Goal: Information Seeking & Learning: Learn about a topic

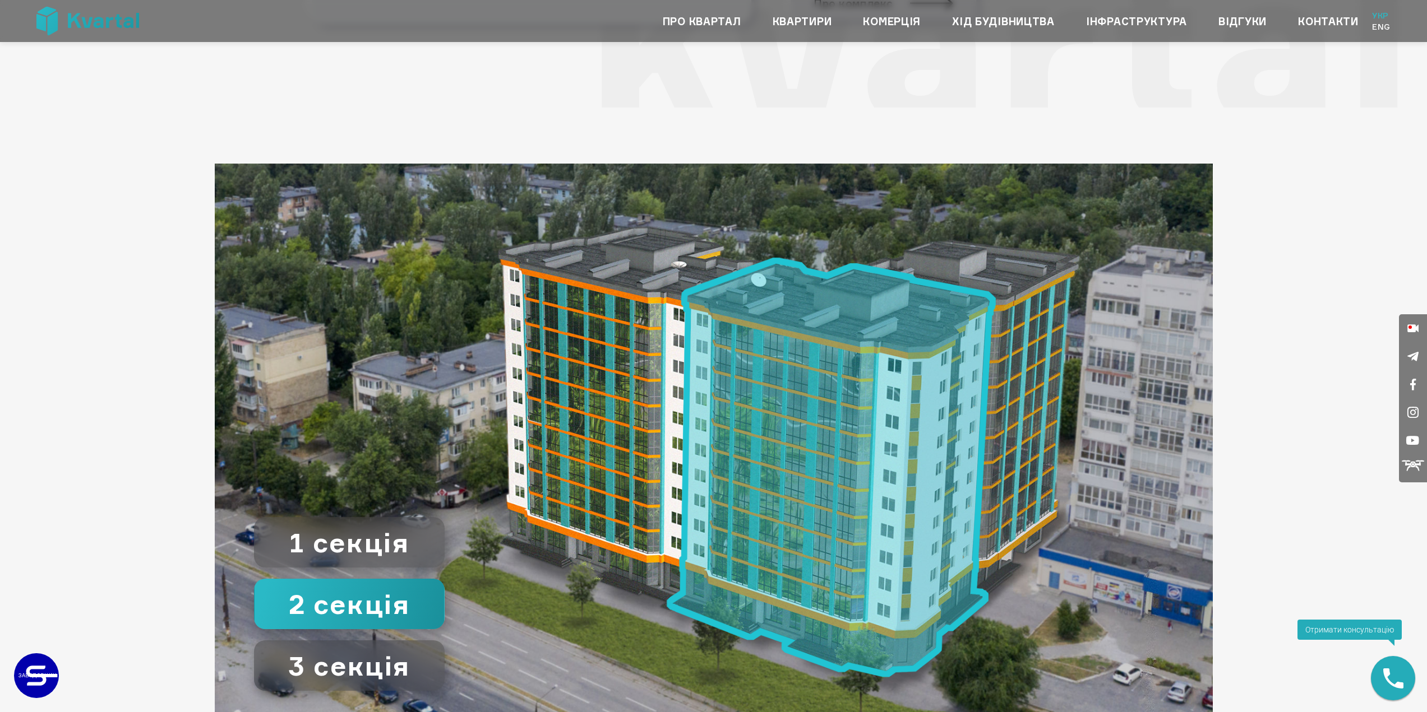
scroll to position [1682, 0]
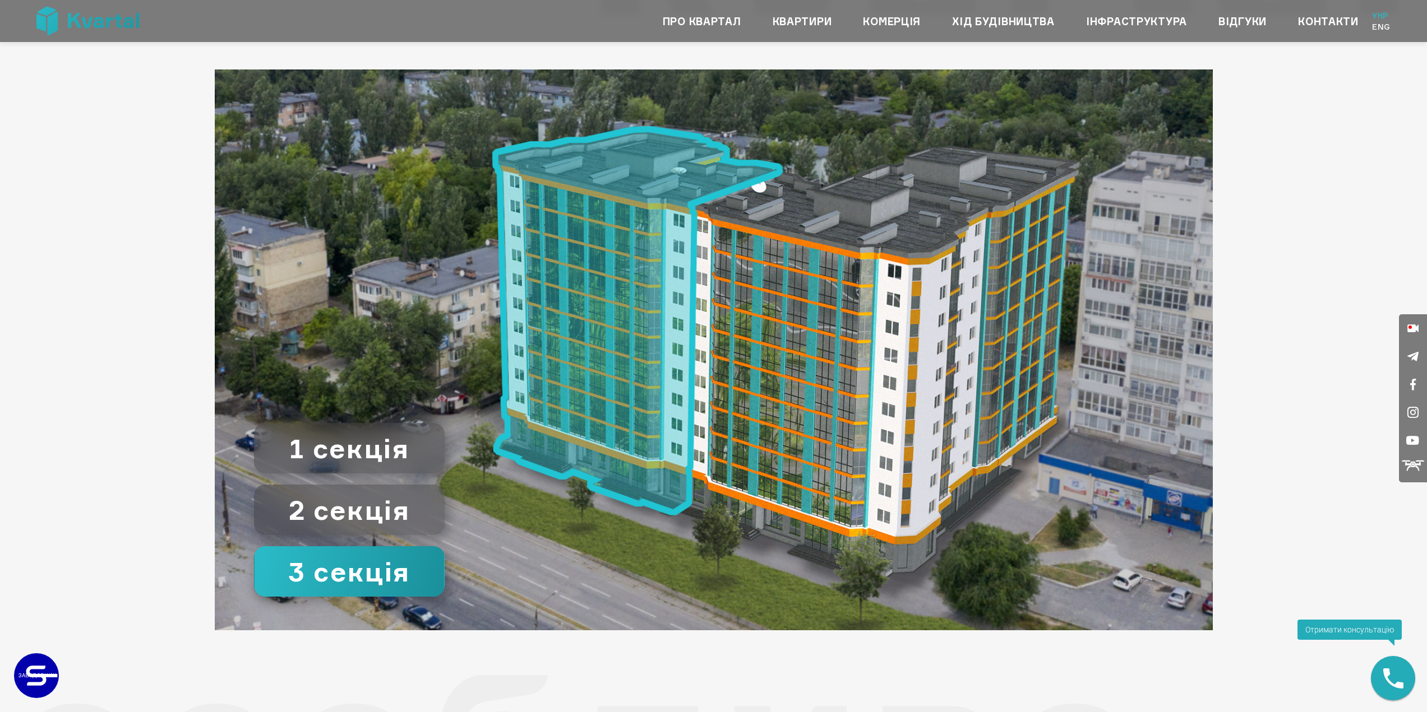
click at [658, 295] on image at bounding box center [637, 321] width 291 height 390
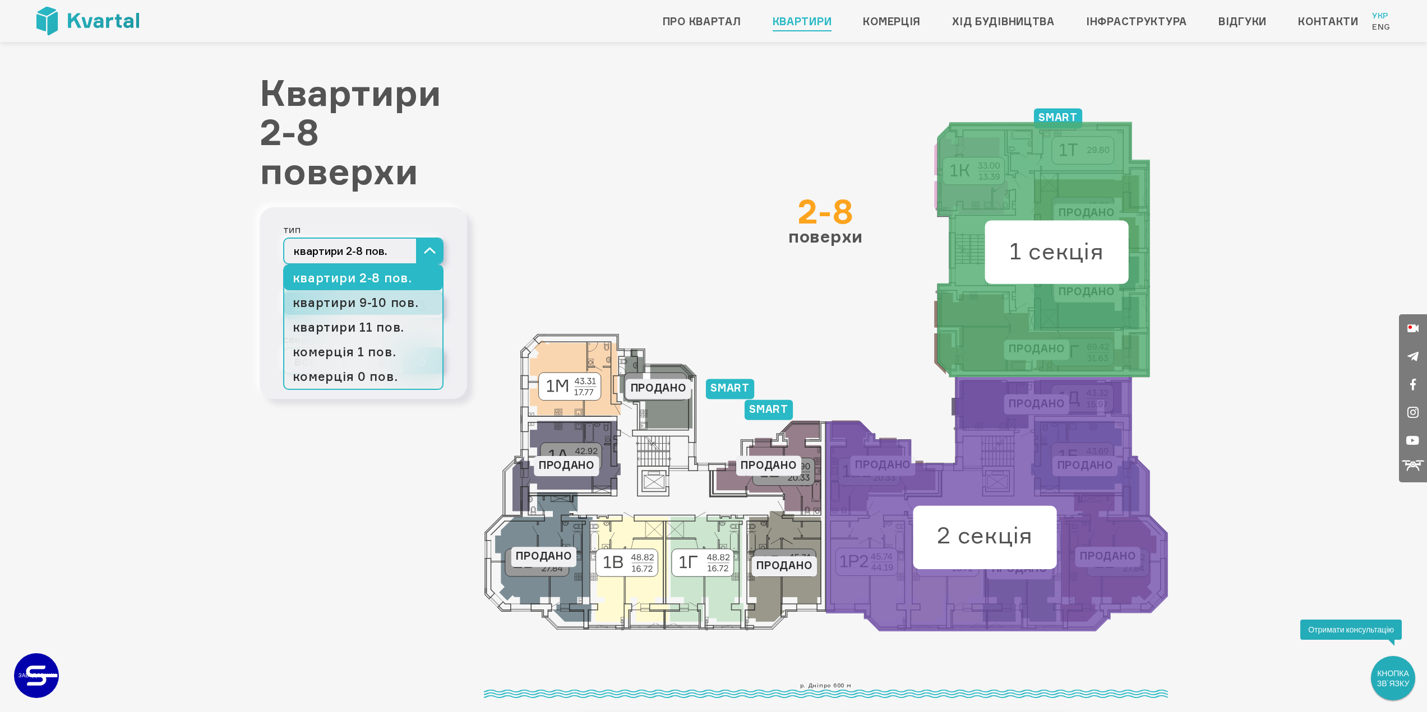
click at [405, 304] on link "квартири 9-10 пов." at bounding box center [363, 302] width 158 height 25
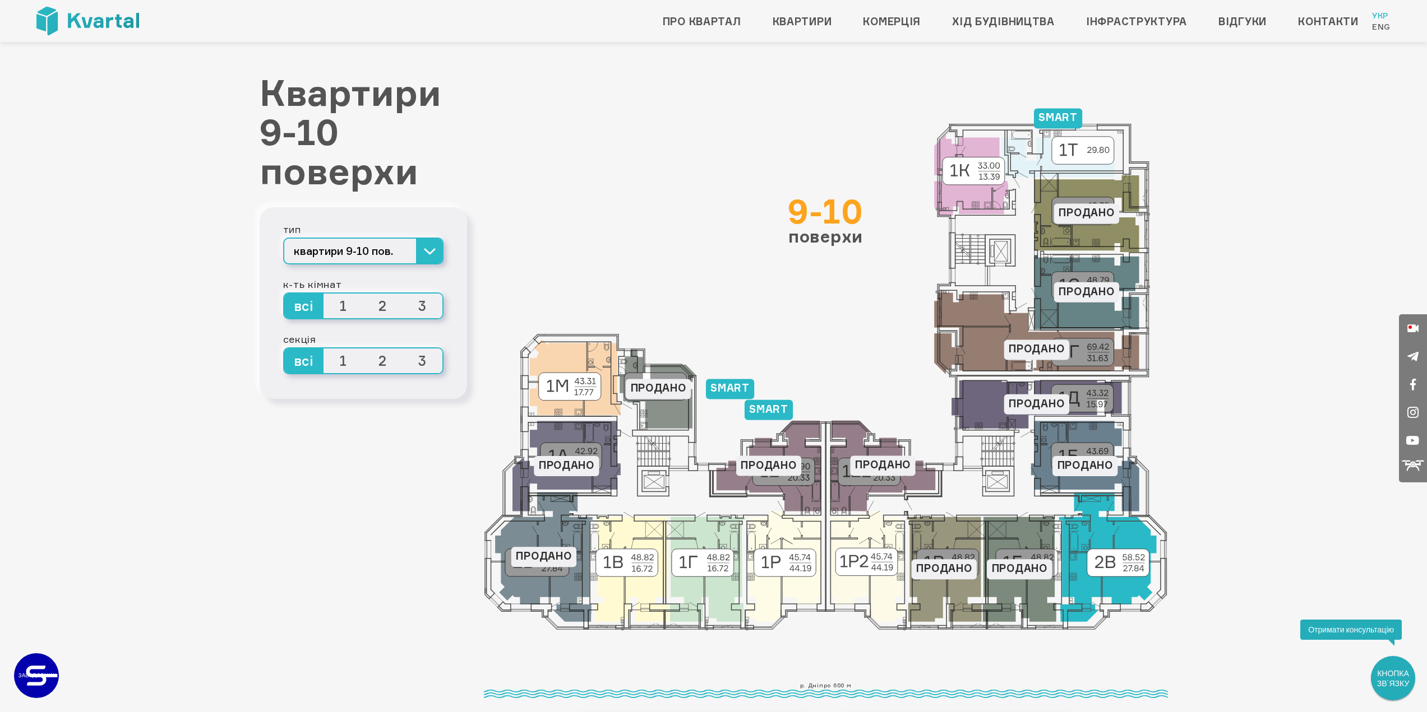
click at [1085, 580] on icon at bounding box center [1107, 557] width 98 height 129
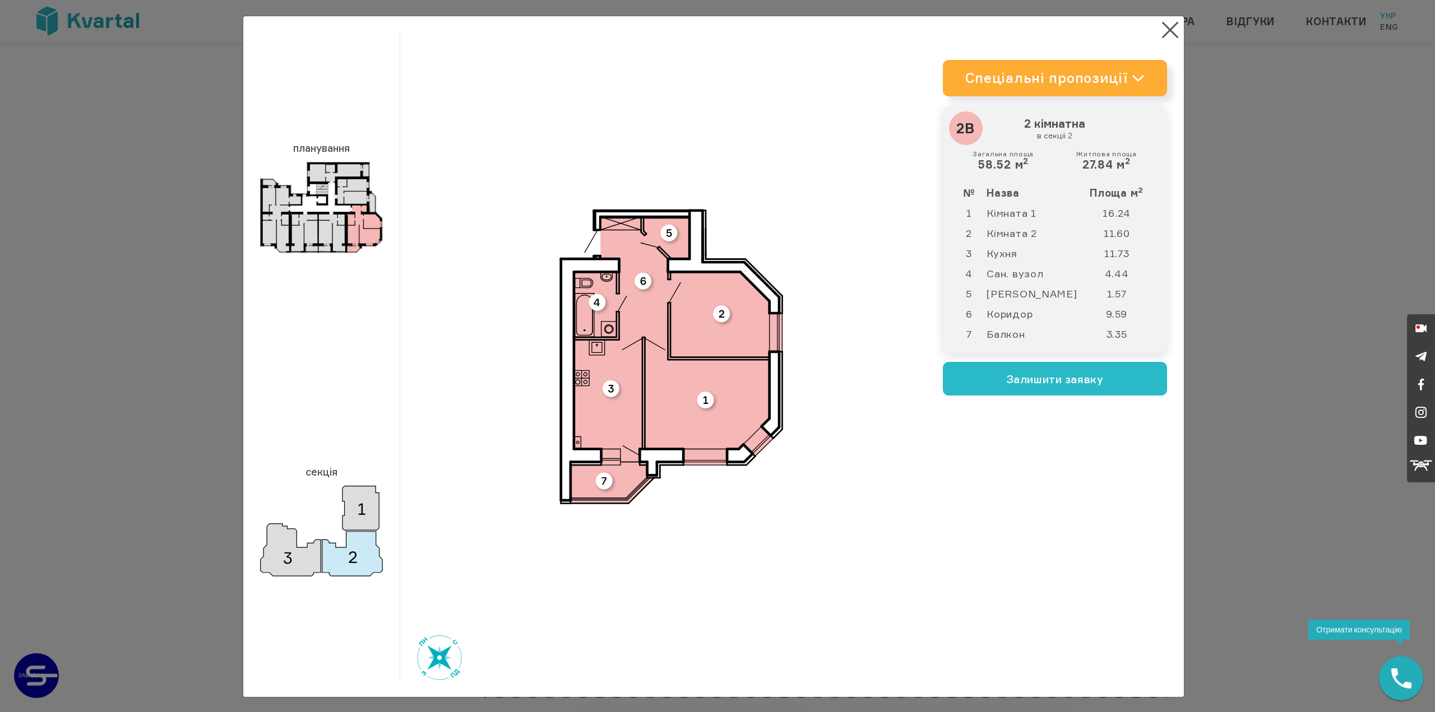
click at [1120, 64] on link "Спеціальні пропозиції" at bounding box center [1055, 78] width 224 height 36
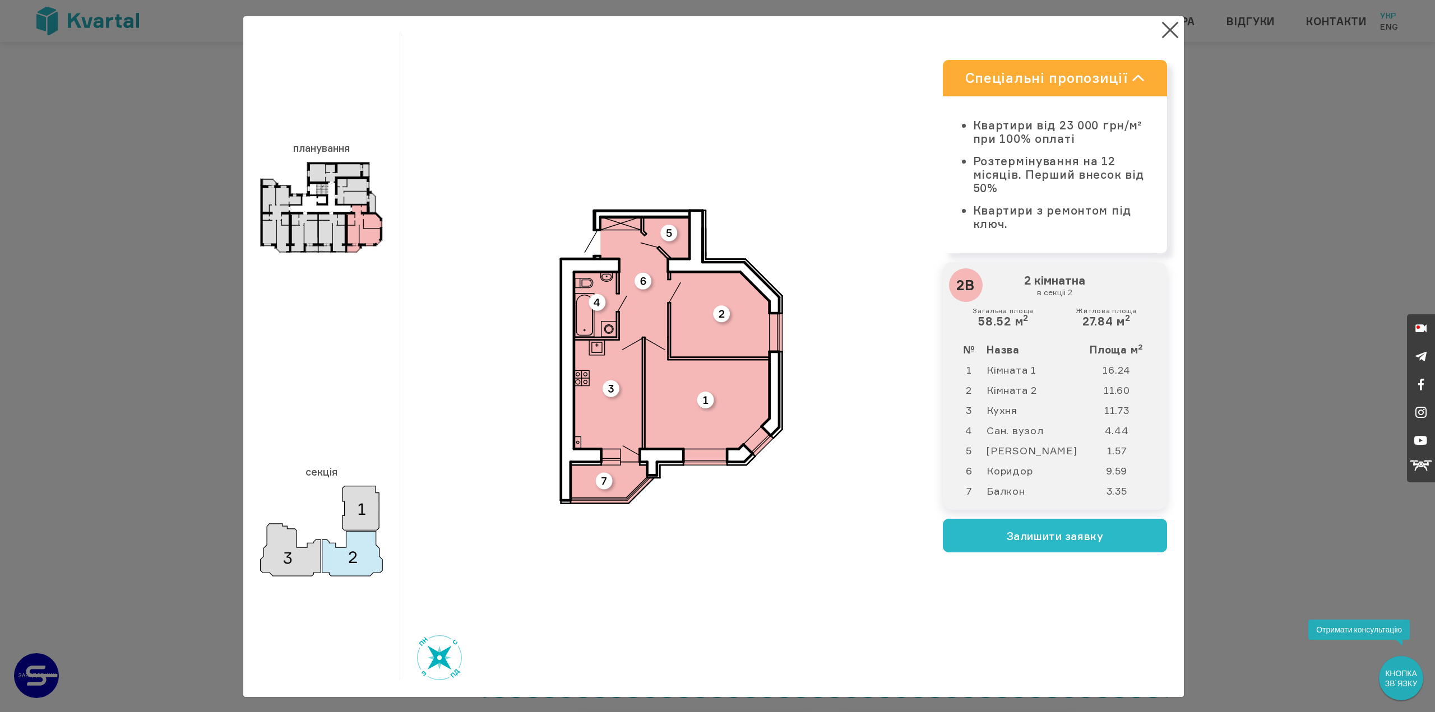
click at [1104, 67] on link "Спеціальні пропозиції" at bounding box center [1055, 78] width 224 height 36
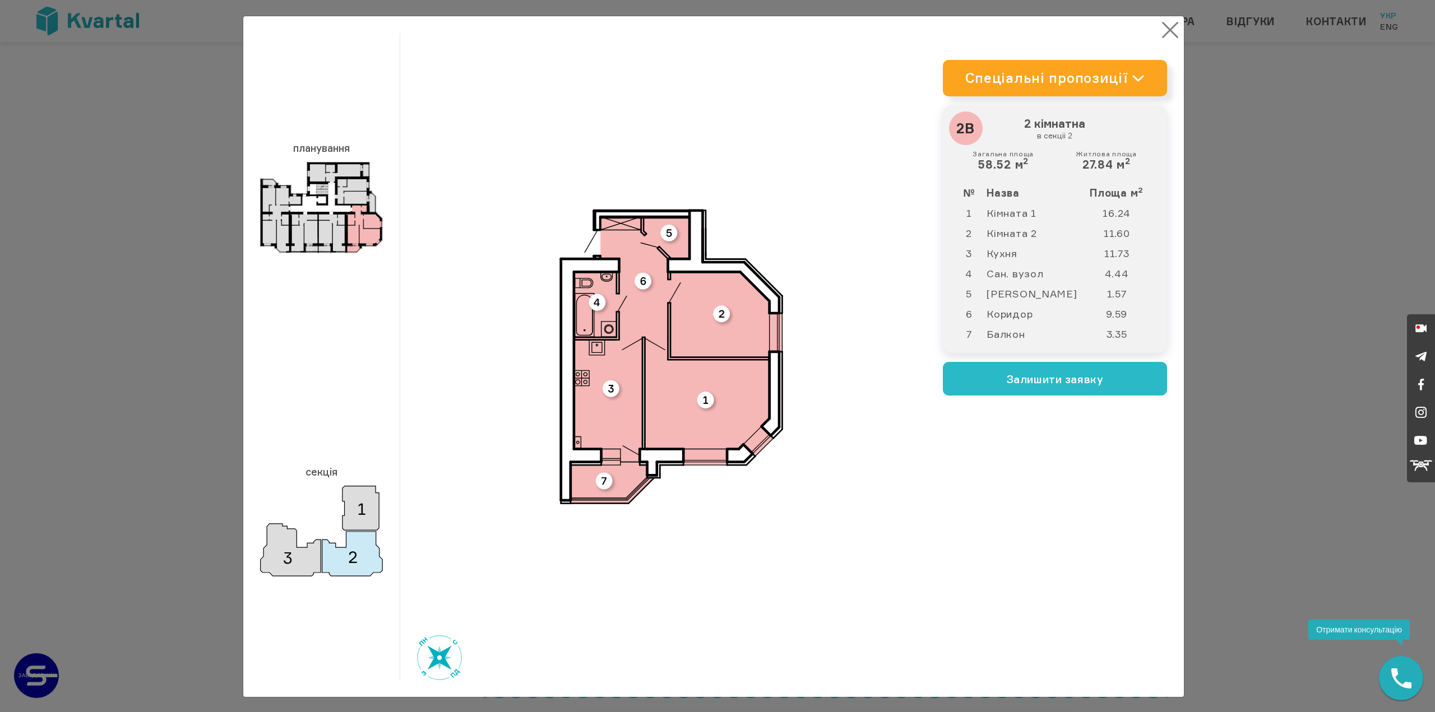
click at [1168, 30] on button "×" at bounding box center [1170, 30] width 22 height 22
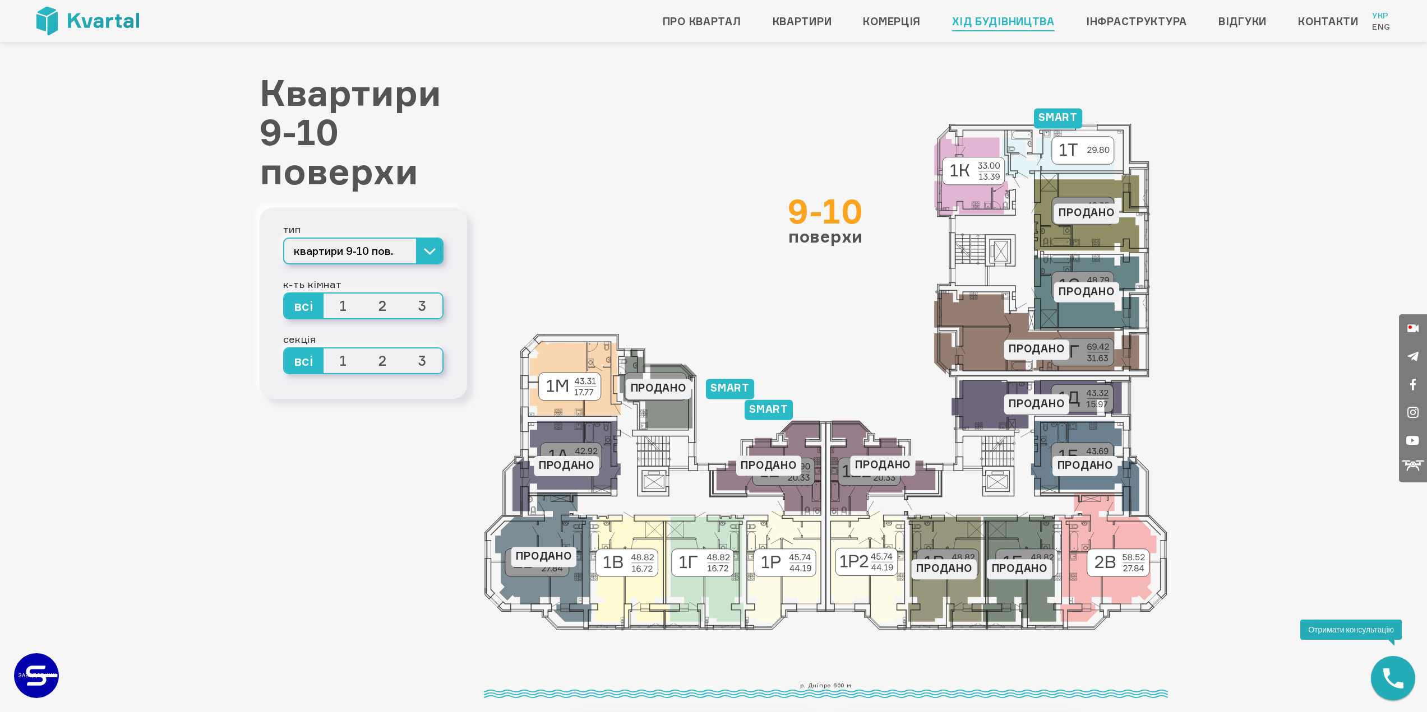
click at [1032, 20] on link "Хід будівництва" at bounding box center [1003, 21] width 103 height 18
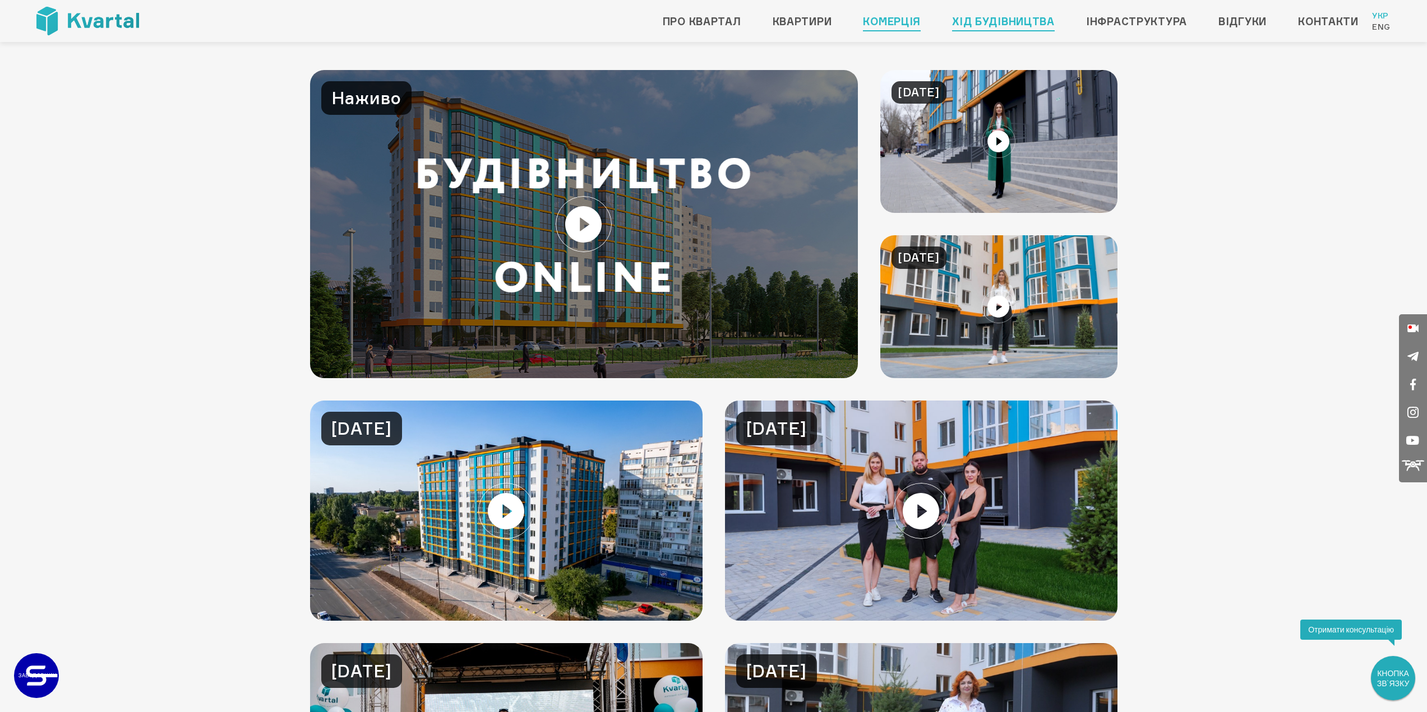
click at [899, 22] on link "Комерція" at bounding box center [892, 21] width 58 height 18
